Goal: Share content

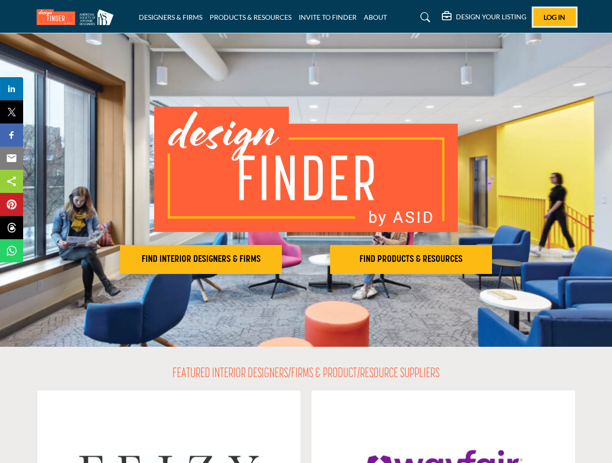
click at [555, 17] on span "Log In" at bounding box center [555, 17] width 22 height 8
click at [201, 259] on h2 "FIND INTERIOR DESIGNERS & FIRMS" at bounding box center [201, 260] width 156 height 12
click at [411, 259] on h2 "FIND PRODUCTS & RESOURCES" at bounding box center [411, 260] width 156 height 12
click at [12, 89] on span "Share" at bounding box center [15, 89] width 27 height 12
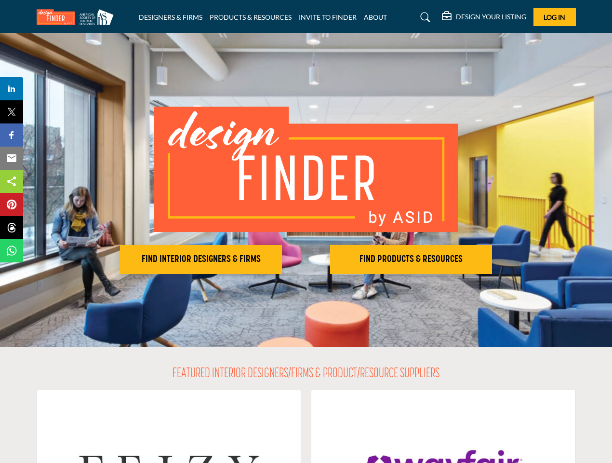
click at [12, 112] on span "Tweet" at bounding box center [15, 112] width 27 height 12
click at [12, 135] on span "Share" at bounding box center [15, 135] width 27 height 12
click at [12, 158] on span "Email" at bounding box center [15, 158] width 27 height 12
